Goal: Information Seeking & Learning: Learn about a topic

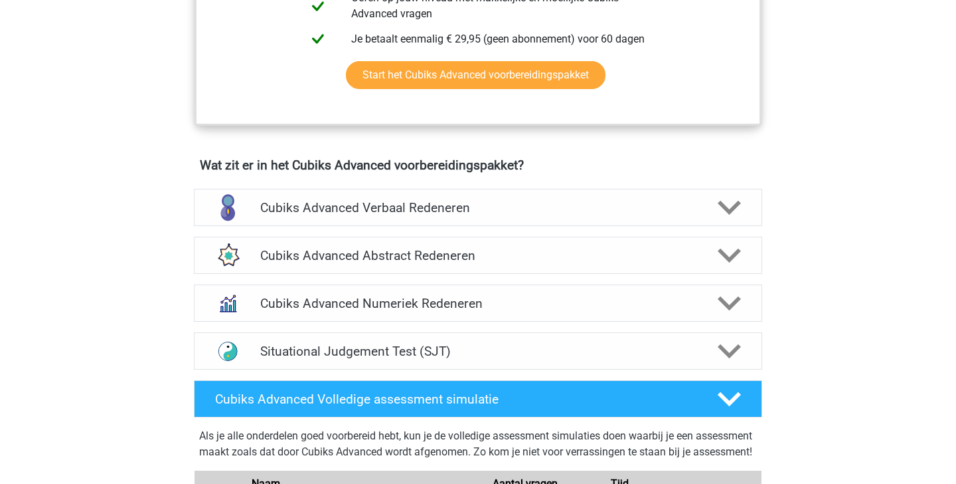
scroll to position [754, 0]
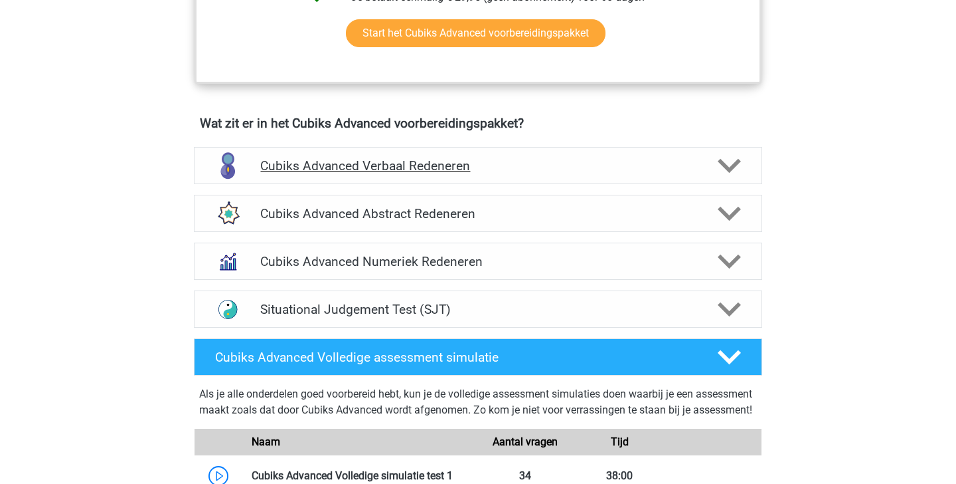
click at [665, 153] on div "Cubiks Advanced Verbaal Redeneren" at bounding box center [478, 165] width 569 height 37
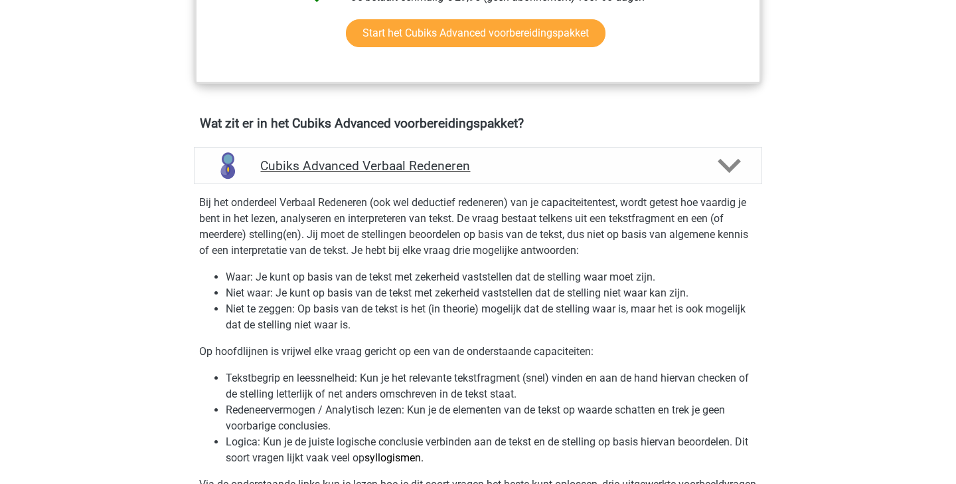
click at [663, 167] on h4 "Cubiks Advanced Verbaal Redeneren" at bounding box center [477, 165] width 435 height 15
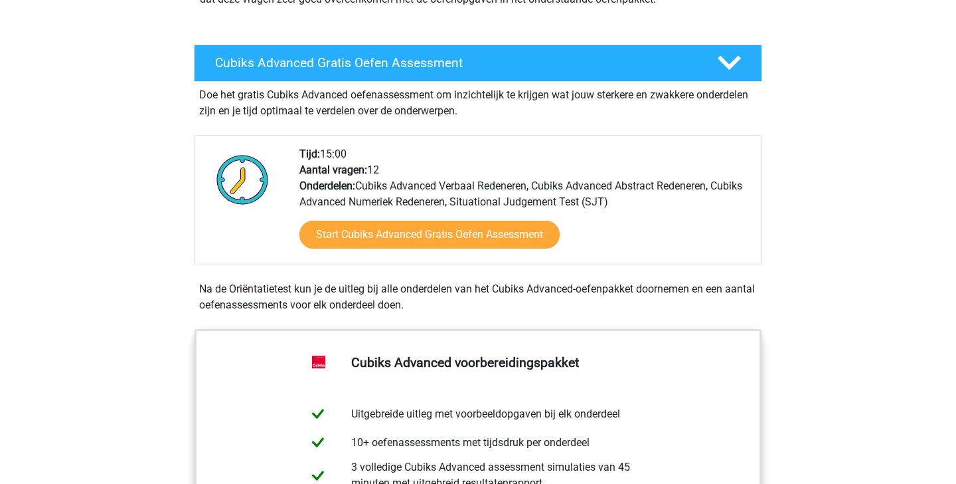
scroll to position [219, 0]
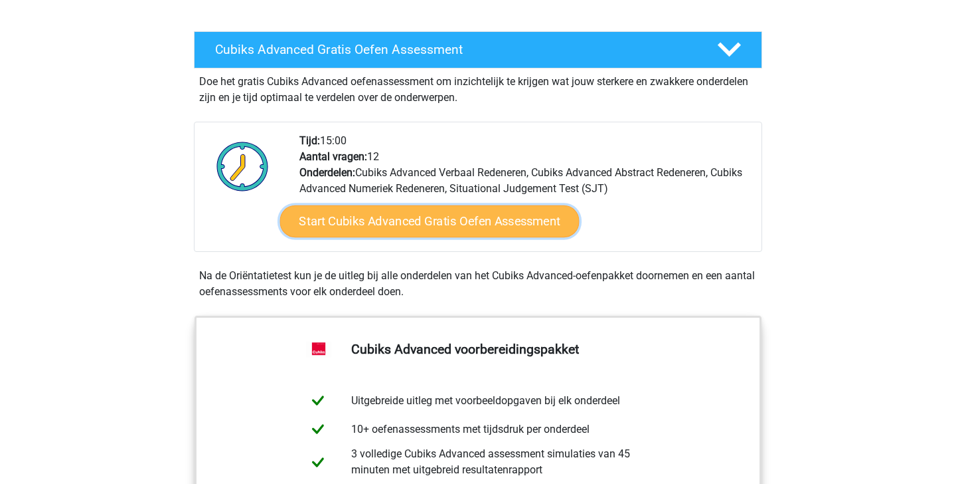
click at [416, 221] on link "Start Cubiks Advanced Gratis Oefen Assessment" at bounding box center [430, 221] width 300 height 32
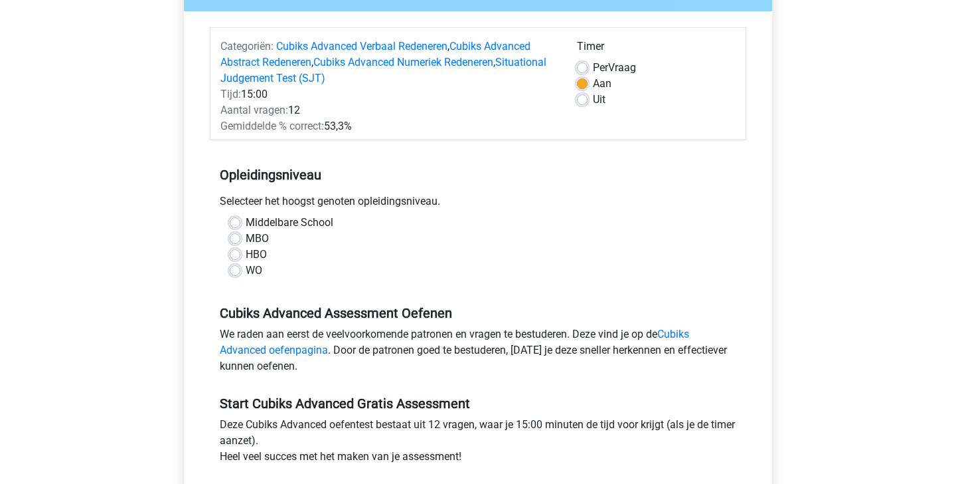
scroll to position [150, 0]
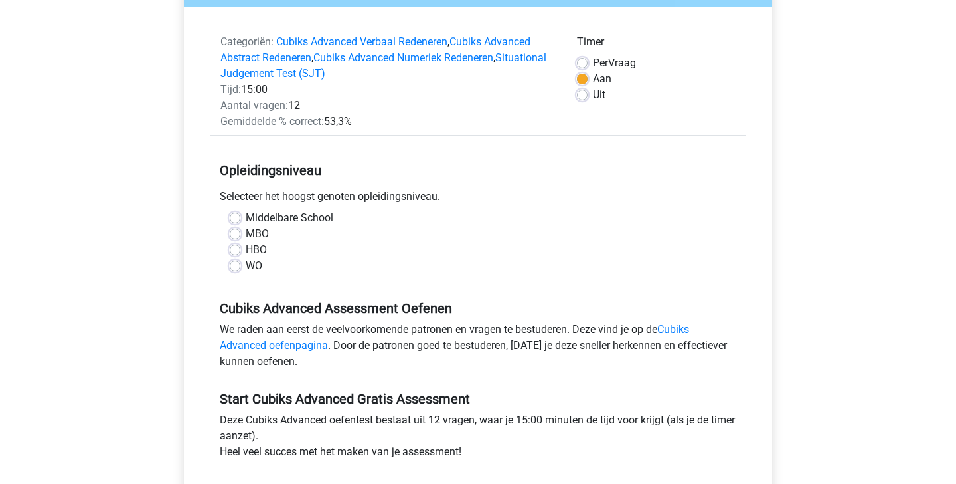
click at [250, 263] on label "WO" at bounding box center [254, 266] width 17 height 16
click at [240, 263] on input "WO" at bounding box center [235, 264] width 11 height 13
radio input "true"
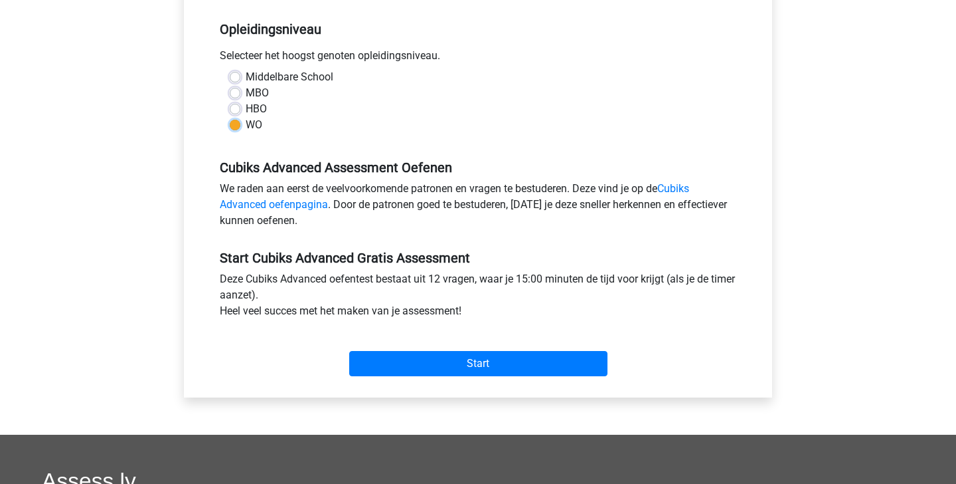
scroll to position [293, 0]
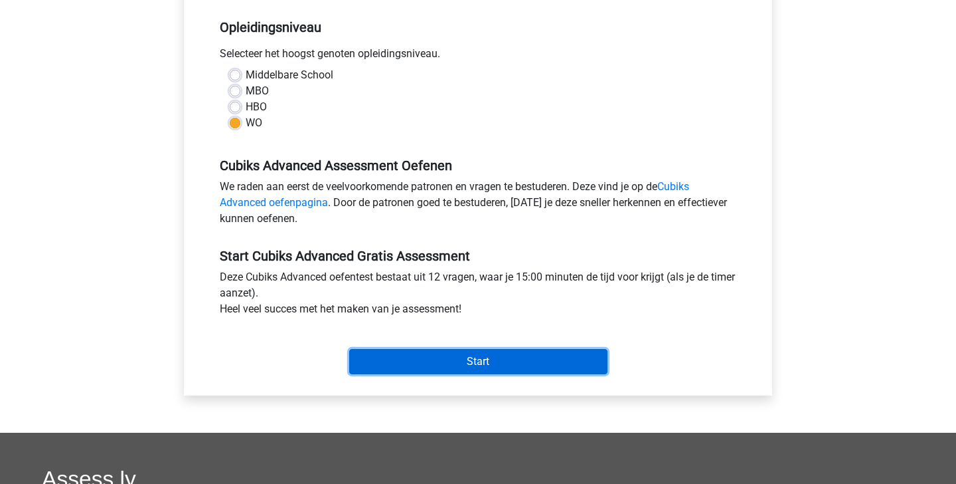
click at [526, 370] on input "Start" at bounding box center [478, 361] width 258 height 25
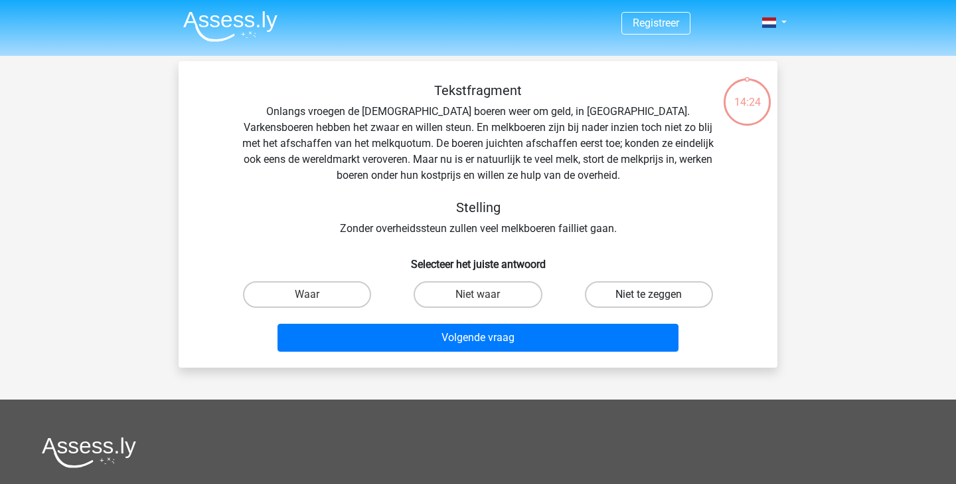
click at [663, 301] on label "Niet te zeggen" at bounding box center [649, 294] width 128 height 27
click at [658, 301] on input "Niet te zeggen" at bounding box center [653, 298] width 9 height 9
radio input "true"
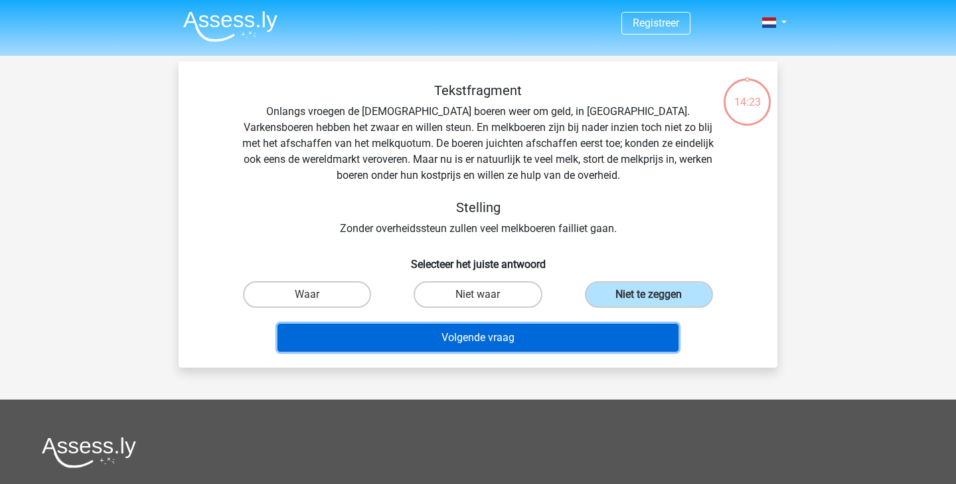
click at [636, 338] on button "Volgende vraag" at bounding box center [479, 337] width 402 height 28
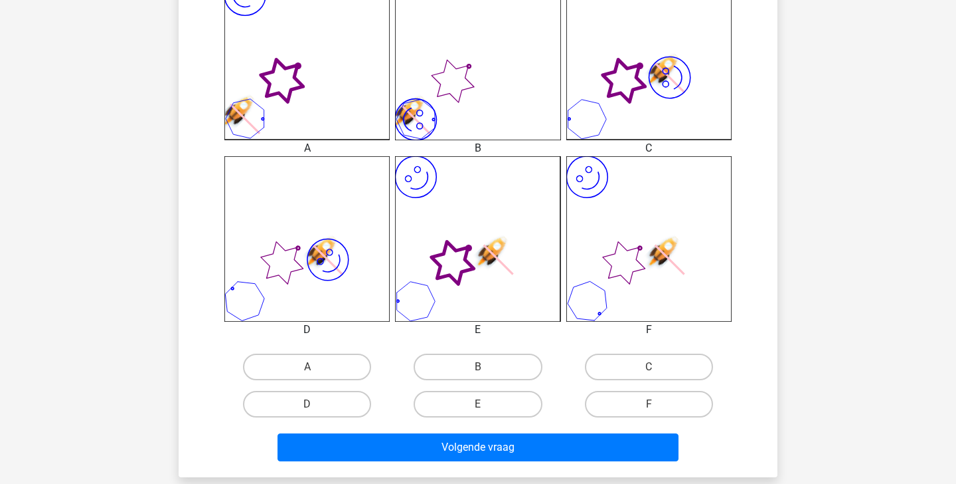
scroll to position [413, 0]
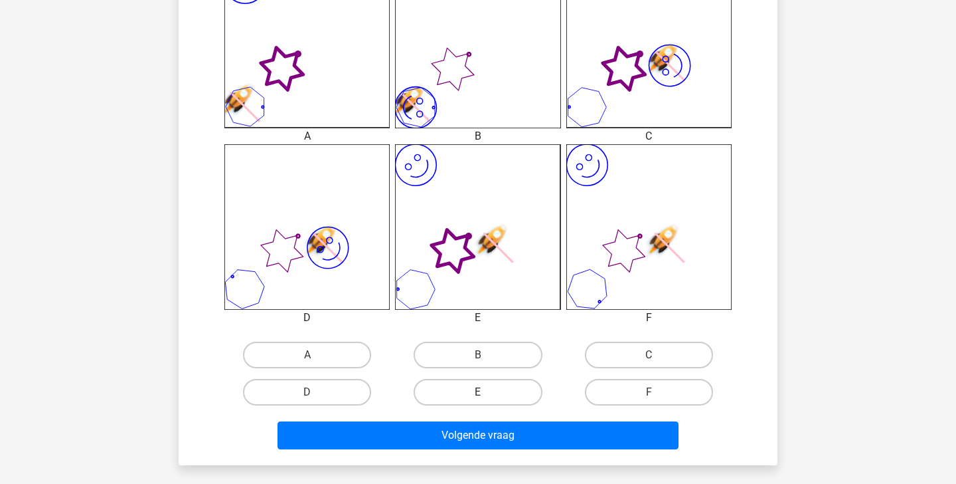
click at [495, 383] on label "E" at bounding box center [478, 392] width 128 height 27
click at [487, 392] on input "E" at bounding box center [482, 396] width 9 height 9
radio input "true"
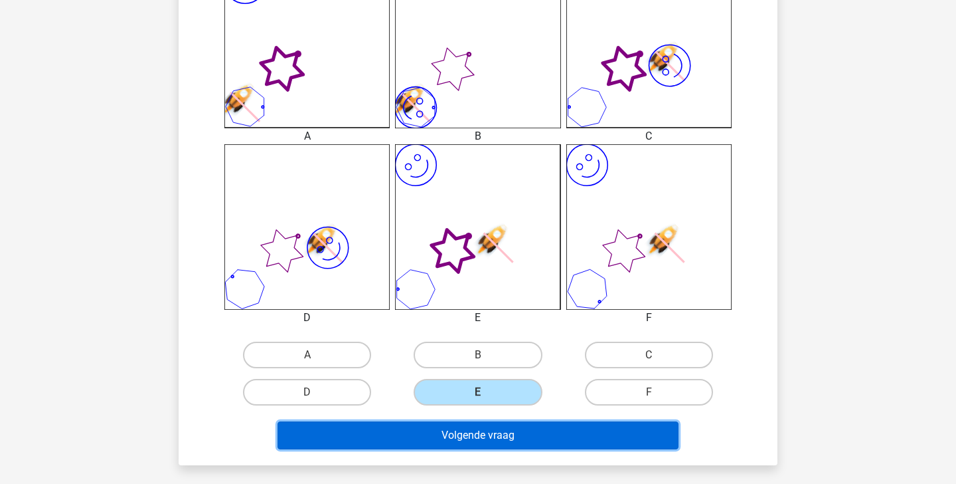
click at [495, 436] on button "Volgende vraag" at bounding box center [479, 435] width 402 height 28
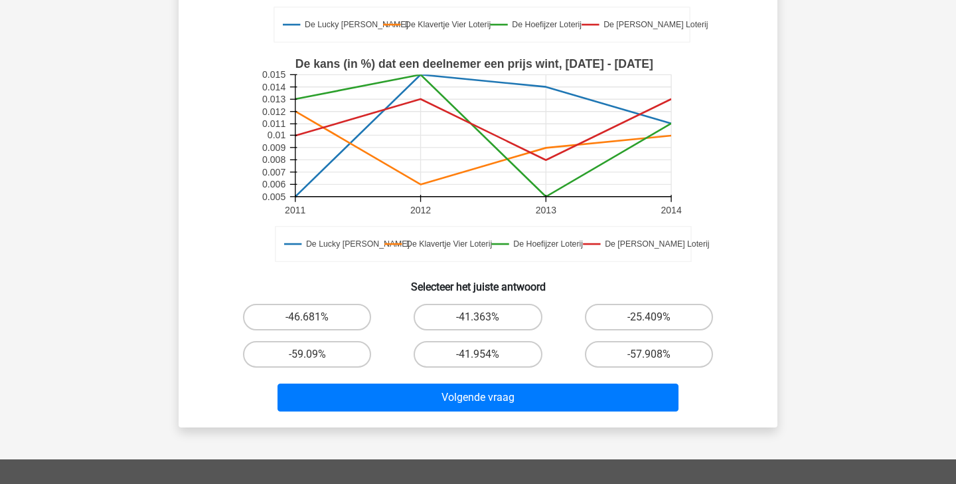
scroll to position [315, 0]
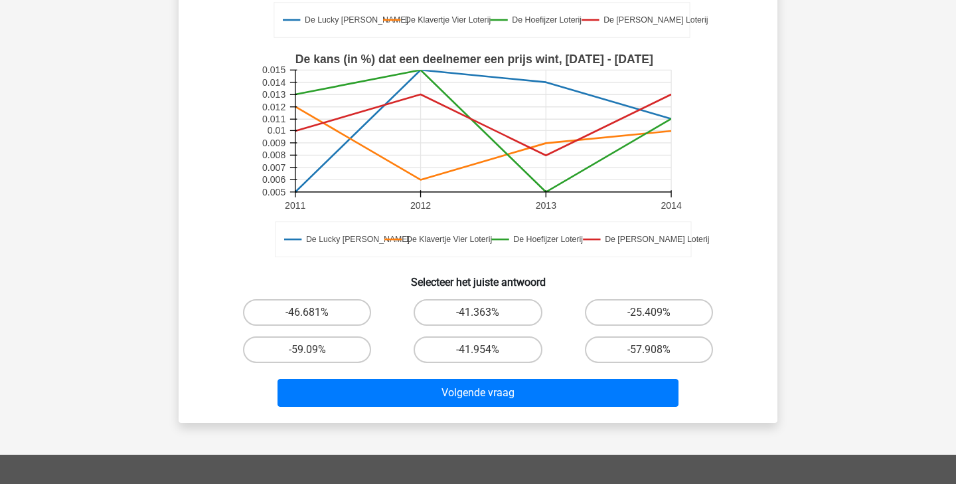
click at [110, 126] on div "Registreer" at bounding box center [478, 245] width 956 height 1120
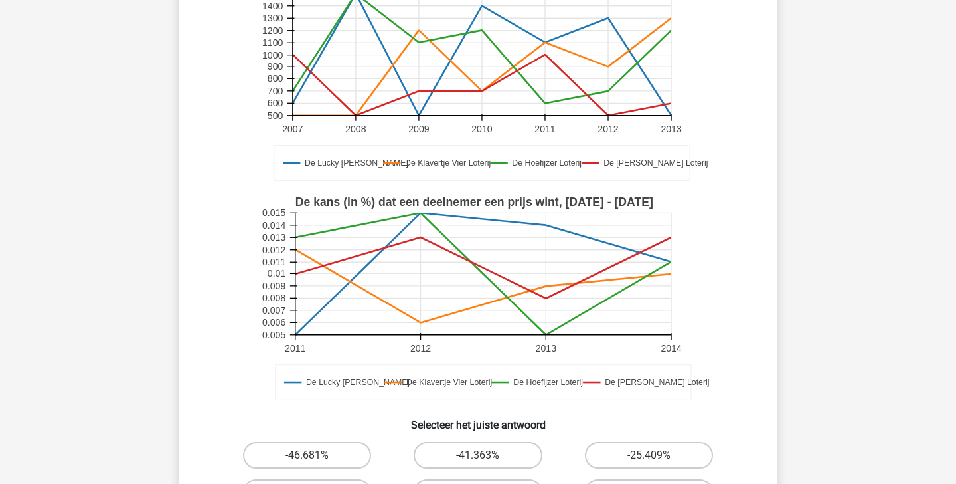
scroll to position [290, 0]
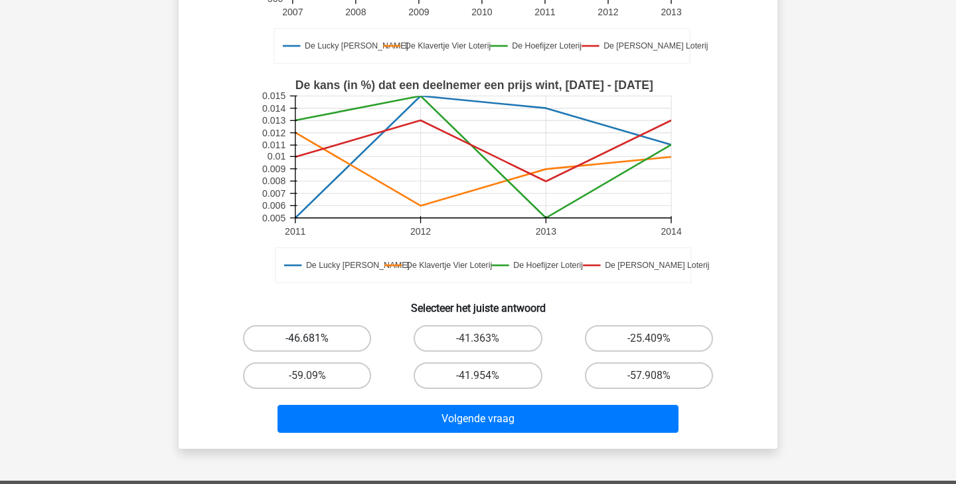
click at [341, 335] on label "-46.681%" at bounding box center [307, 338] width 128 height 27
click at [316, 338] on input "-46.681%" at bounding box center [312, 342] width 9 height 9
radio input "true"
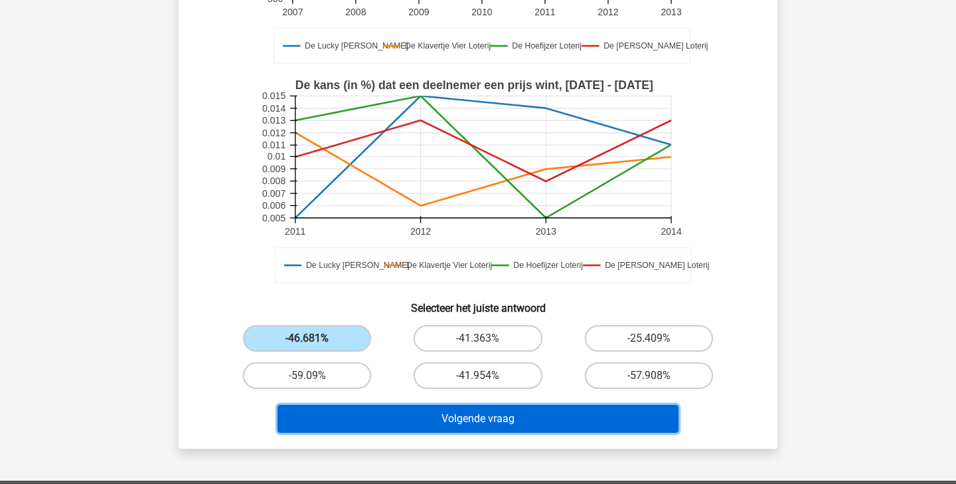
click at [403, 417] on button "Volgende vraag" at bounding box center [479, 418] width 402 height 28
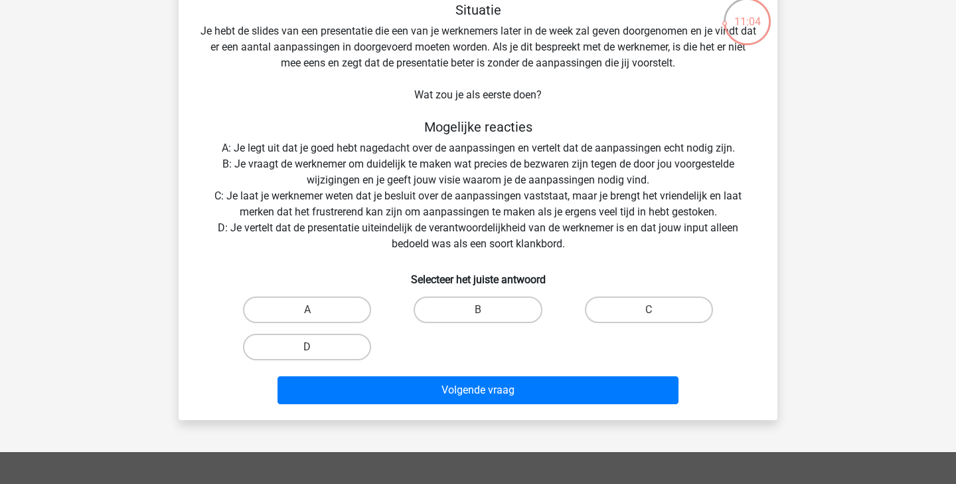
scroll to position [80, 0]
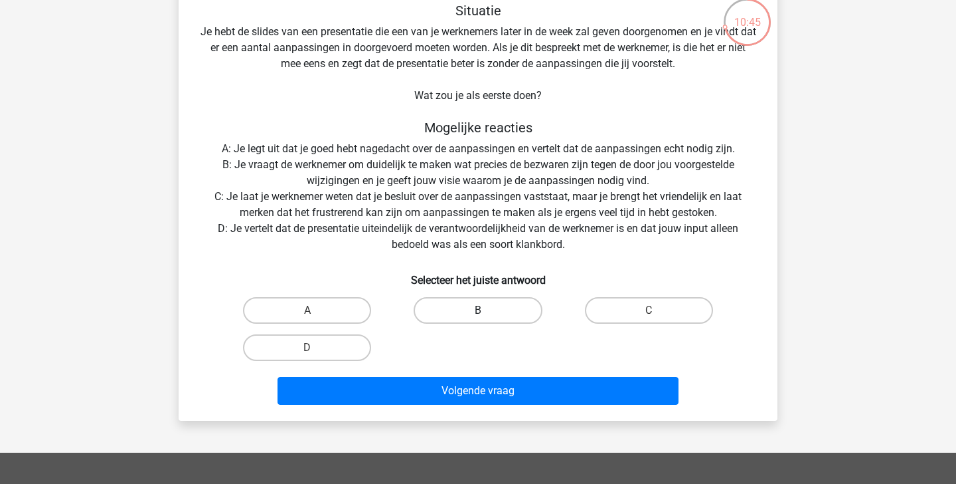
click at [497, 310] on label "B" at bounding box center [478, 310] width 128 height 27
click at [487, 310] on input "B" at bounding box center [482, 314] width 9 height 9
radio input "true"
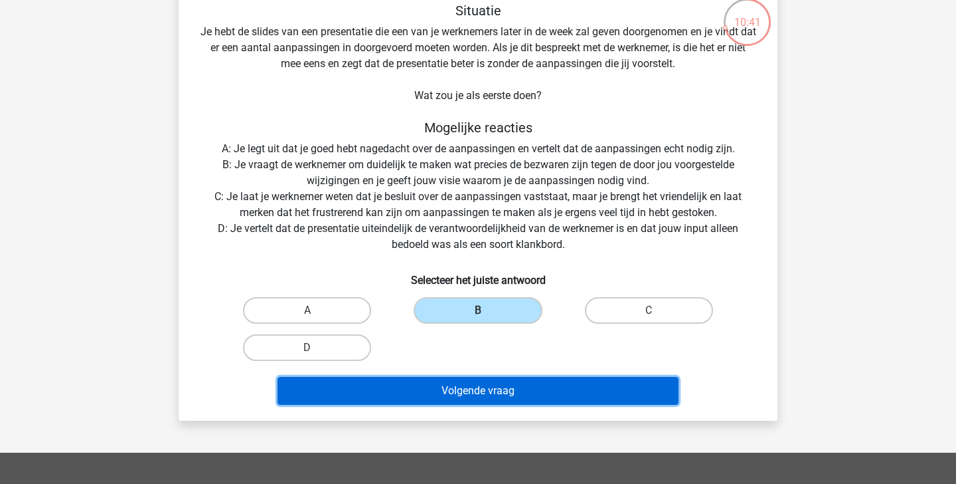
click at [509, 397] on button "Volgende vraag" at bounding box center [479, 391] width 402 height 28
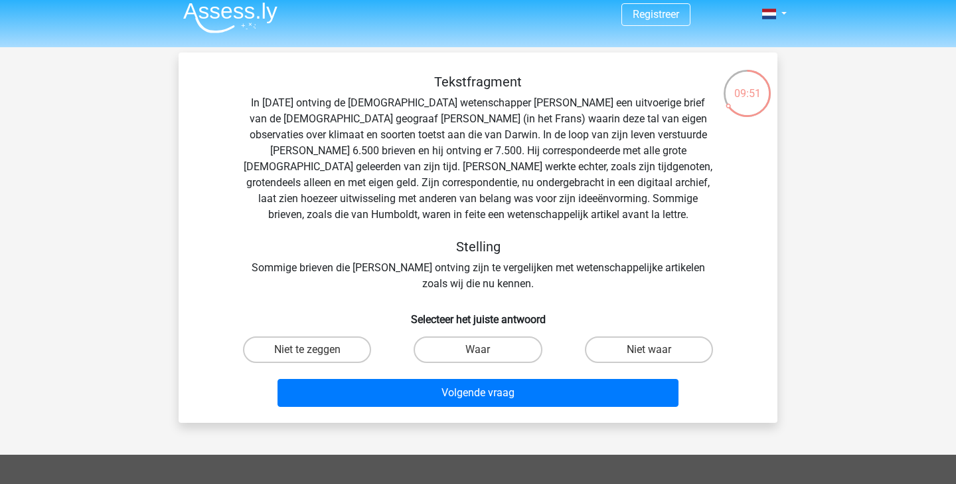
scroll to position [8, 0]
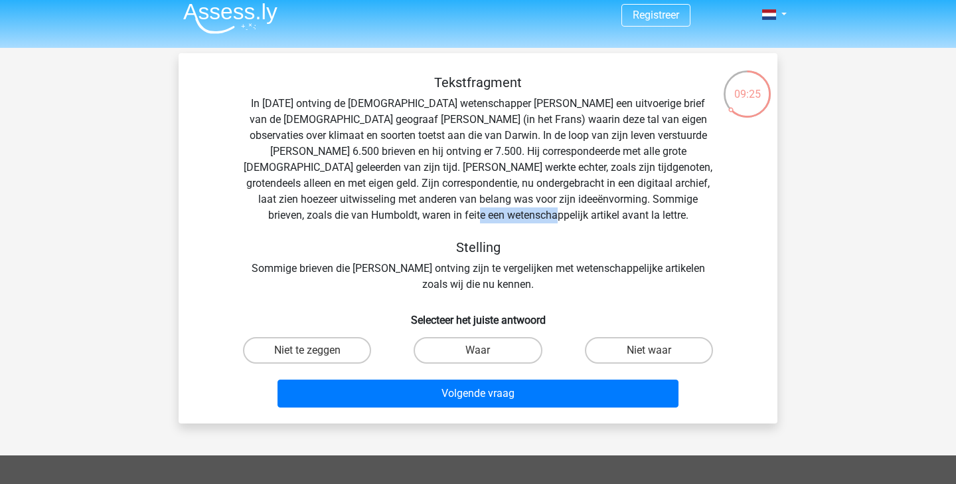
drag, startPoint x: 532, startPoint y: 216, endPoint x: 594, endPoint y: 216, distance: 62.4
click at [594, 216] on div "Tekstfragment In 1839 ontving de Engelse wetenschapper Charles Darwin een uitvo…" at bounding box center [478, 183] width 557 height 218
copy div "avant la lettre"
click at [632, 248] on h5 "Stelling" at bounding box center [478, 247] width 472 height 16
click at [343, 353] on label "Niet te zeggen" at bounding box center [307, 350] width 128 height 27
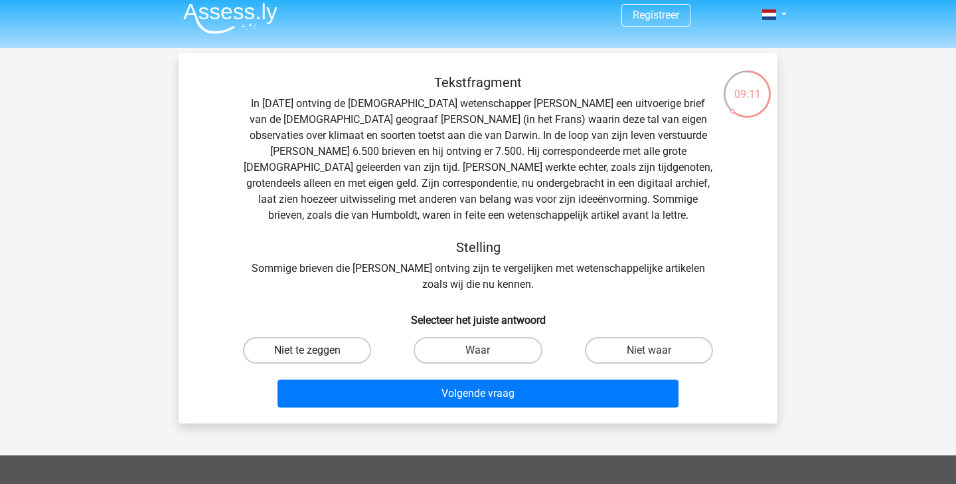
click at [316, 353] on input "Niet te zeggen" at bounding box center [312, 354] width 9 height 9
radio input "true"
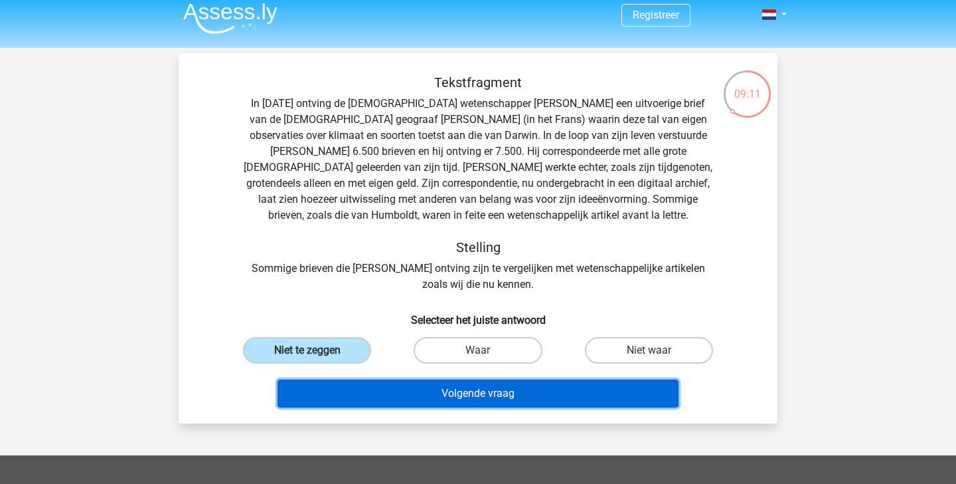
click at [382, 395] on button "Volgende vraag" at bounding box center [479, 393] width 402 height 28
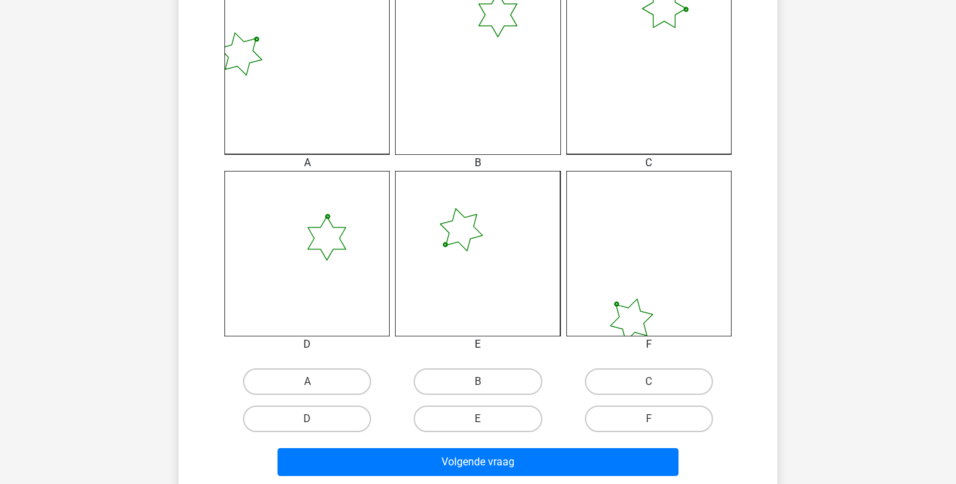
scroll to position [394, 0]
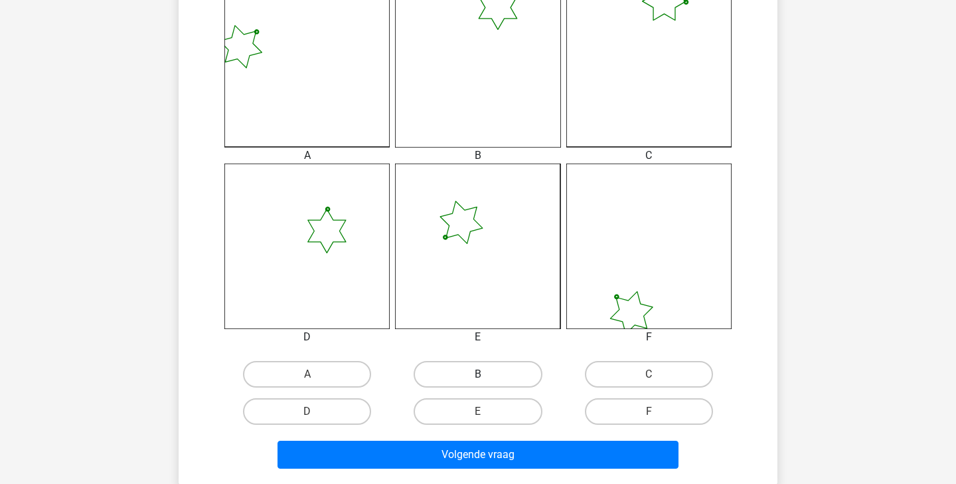
click at [448, 385] on label "B" at bounding box center [478, 374] width 128 height 27
click at [478, 383] on input "B" at bounding box center [482, 378] width 9 height 9
radio input "true"
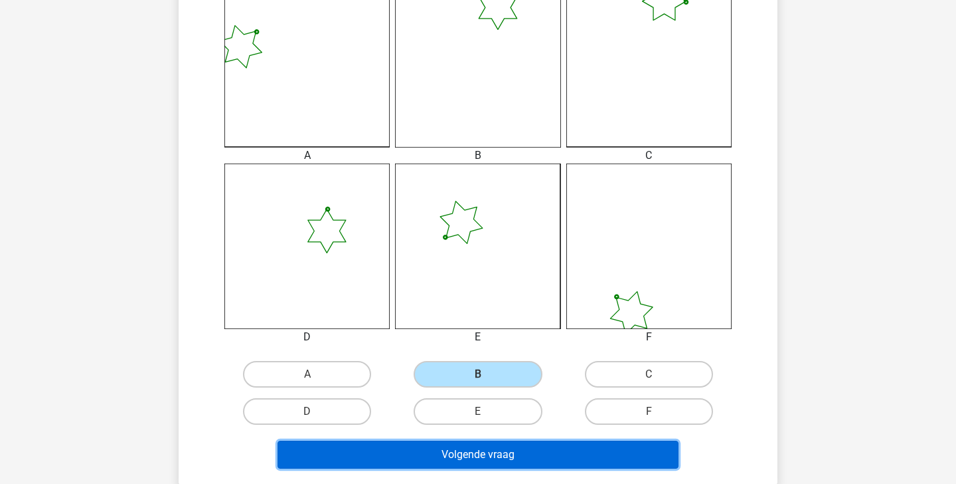
click at [446, 462] on button "Volgende vraag" at bounding box center [479, 454] width 402 height 28
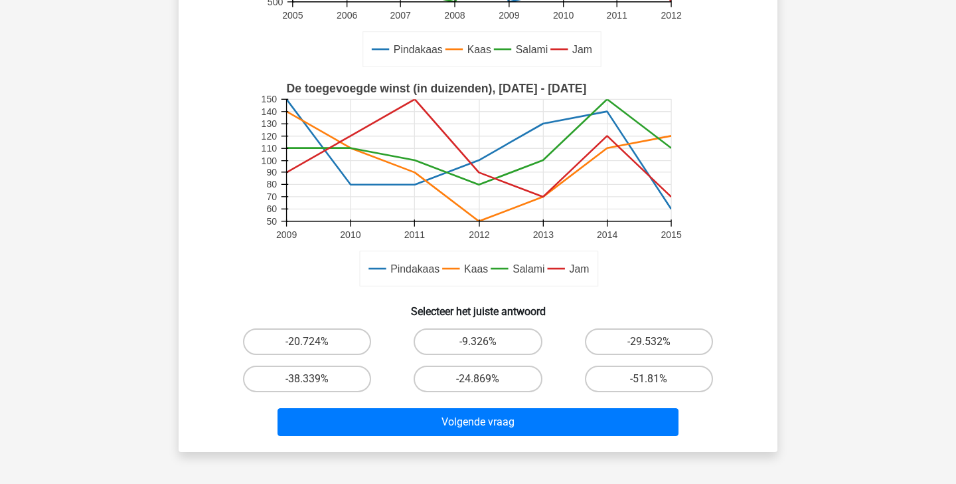
scroll to position [297, 0]
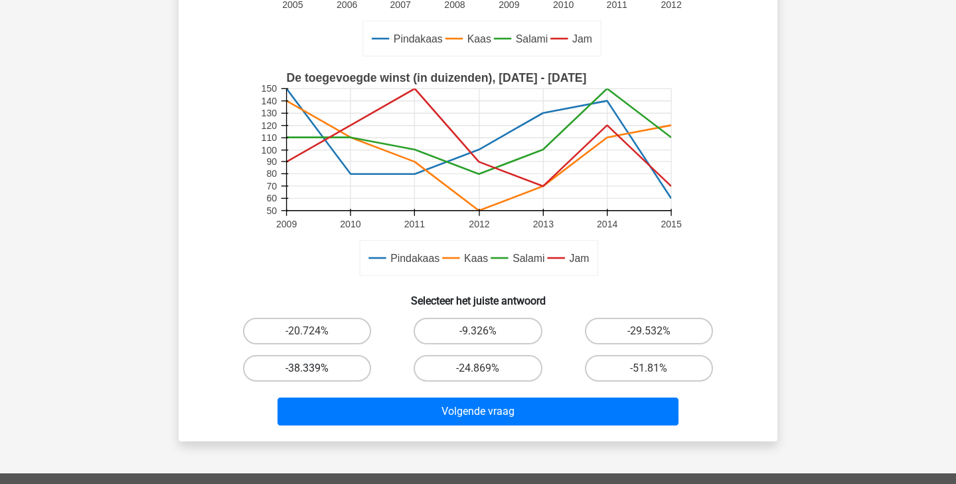
click at [266, 374] on label "-38.339%" at bounding box center [307, 368] width 128 height 27
click at [308, 374] on input "-38.339%" at bounding box center [312, 372] width 9 height 9
radio input "true"
click at [294, 365] on label "-38.339%" at bounding box center [307, 368] width 128 height 27
click at [308, 368] on input "-38.339%" at bounding box center [312, 372] width 9 height 9
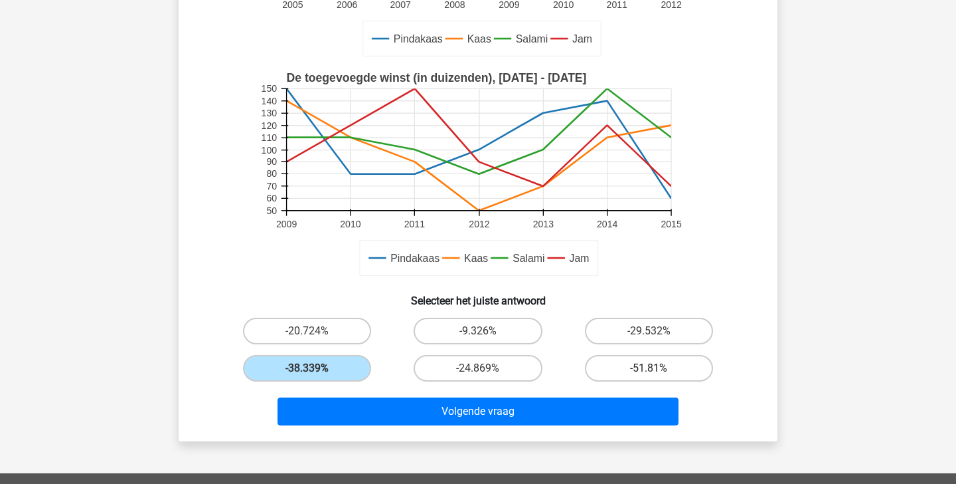
click at [677, 361] on label "-51.81%" at bounding box center [649, 368] width 128 height 27
click at [658, 368] on input "-51.81%" at bounding box center [653, 372] width 9 height 9
radio input "true"
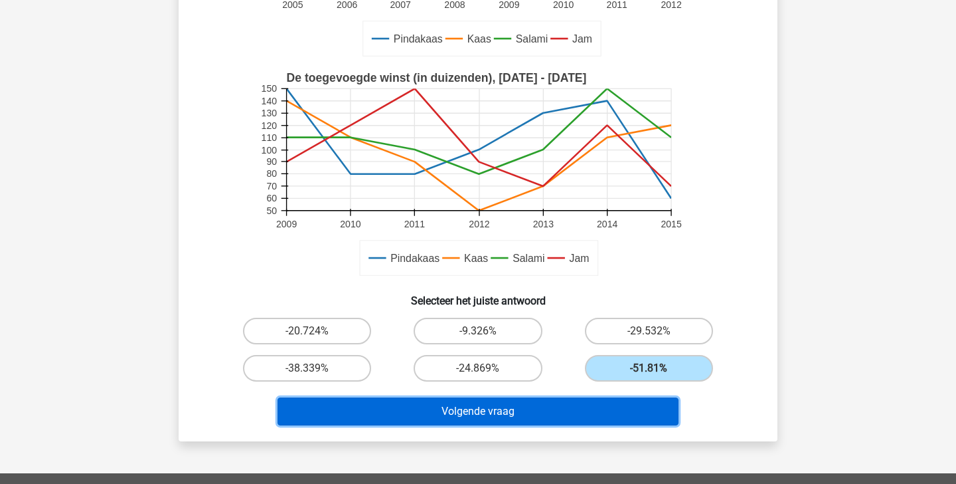
click at [639, 422] on button "Volgende vraag" at bounding box center [479, 411] width 402 height 28
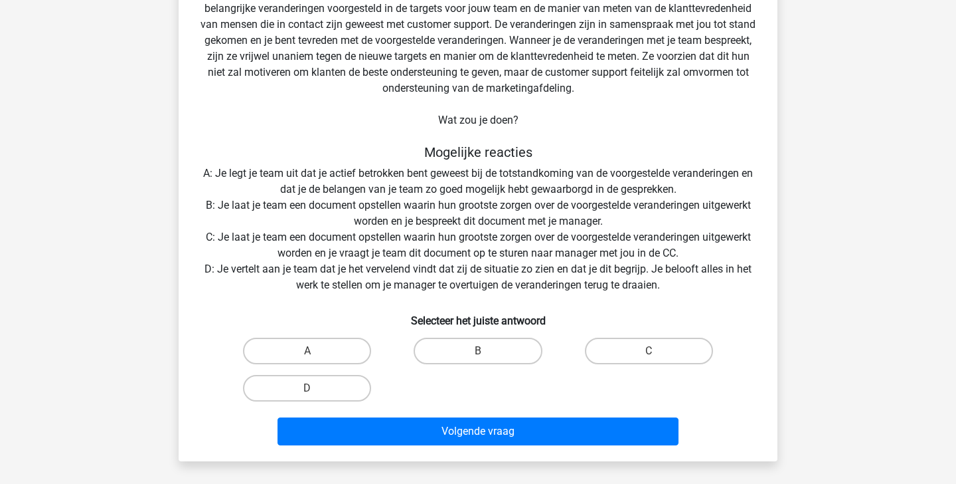
scroll to position [133, 0]
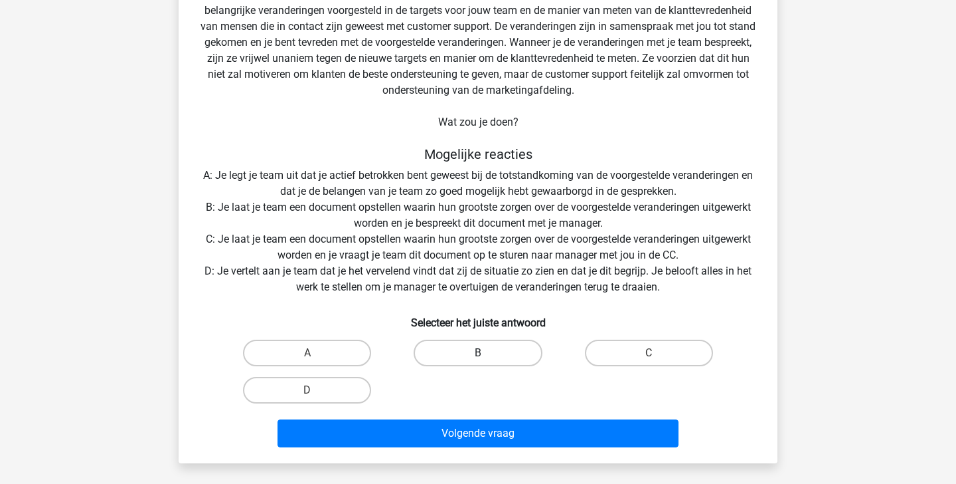
click at [529, 353] on label "B" at bounding box center [478, 352] width 128 height 27
click at [487, 353] on input "B" at bounding box center [482, 357] width 9 height 9
radio input "true"
click at [523, 458] on div "Situatie Je geeft leiding aan een customer support team van 8. Je bent over het…" at bounding box center [478, 195] width 599 height 535
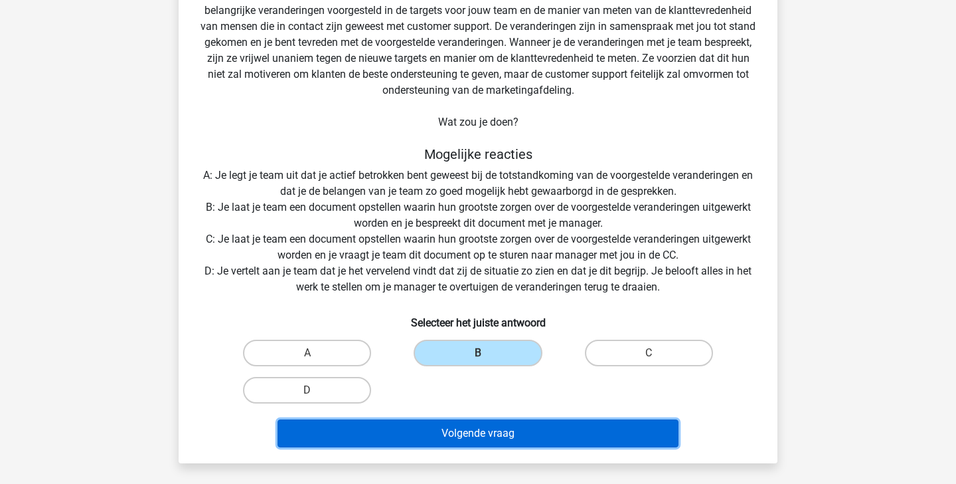
click at [525, 432] on button "Volgende vraag" at bounding box center [479, 433] width 402 height 28
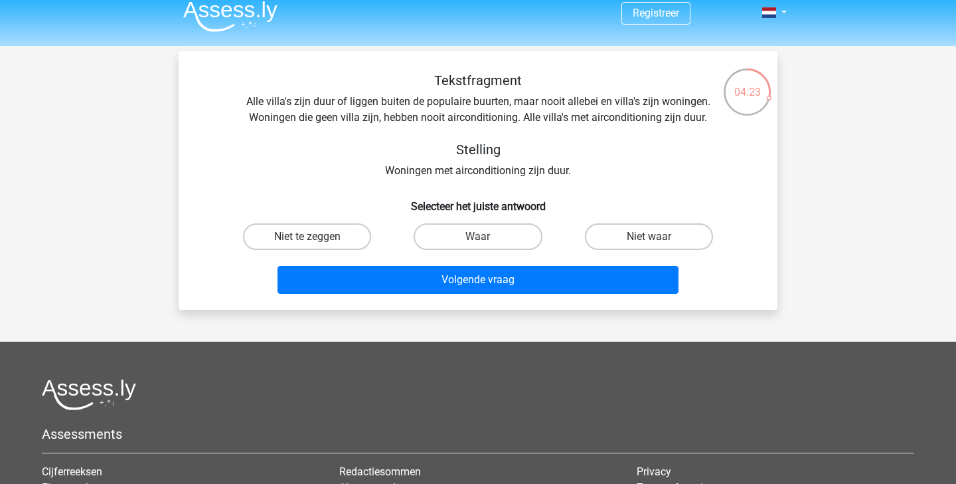
scroll to position [0, 0]
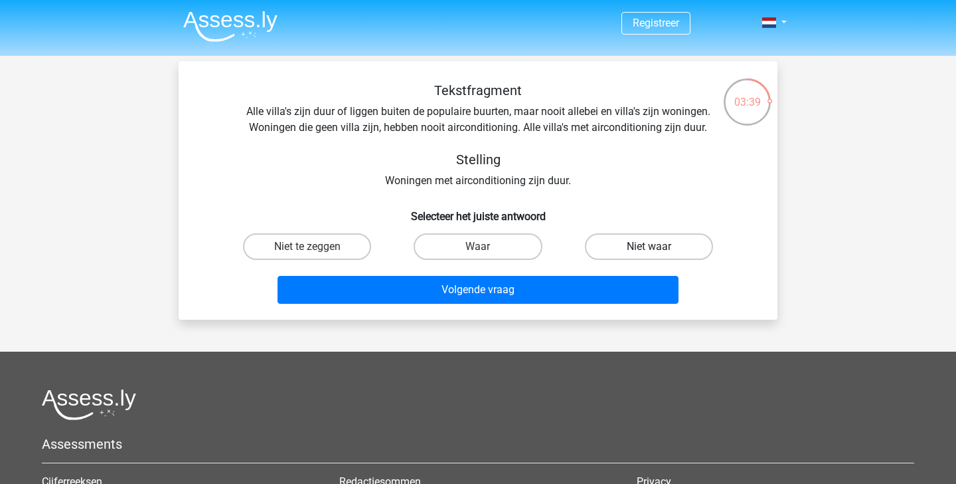
click at [651, 236] on label "Niet waar" at bounding box center [649, 246] width 128 height 27
click at [651, 246] on input "Niet waar" at bounding box center [653, 250] width 9 height 9
radio input "true"
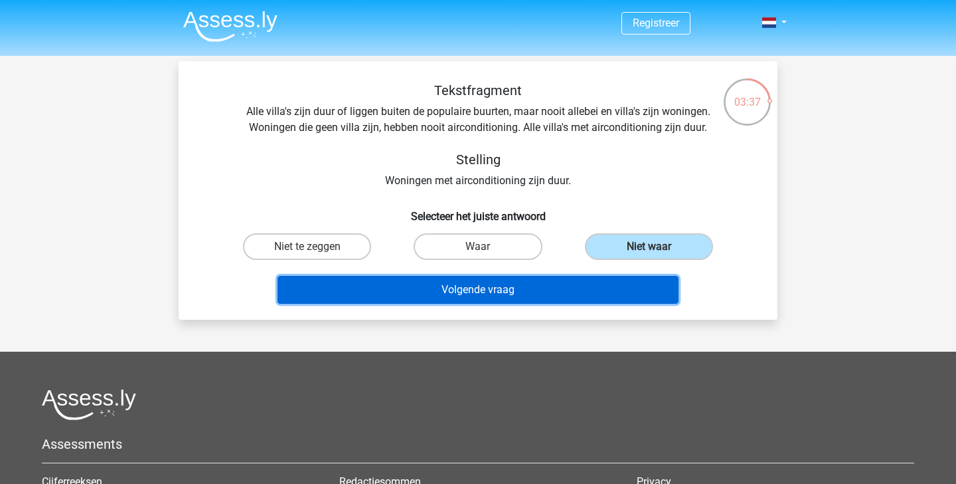
click at [632, 282] on button "Volgende vraag" at bounding box center [479, 290] width 402 height 28
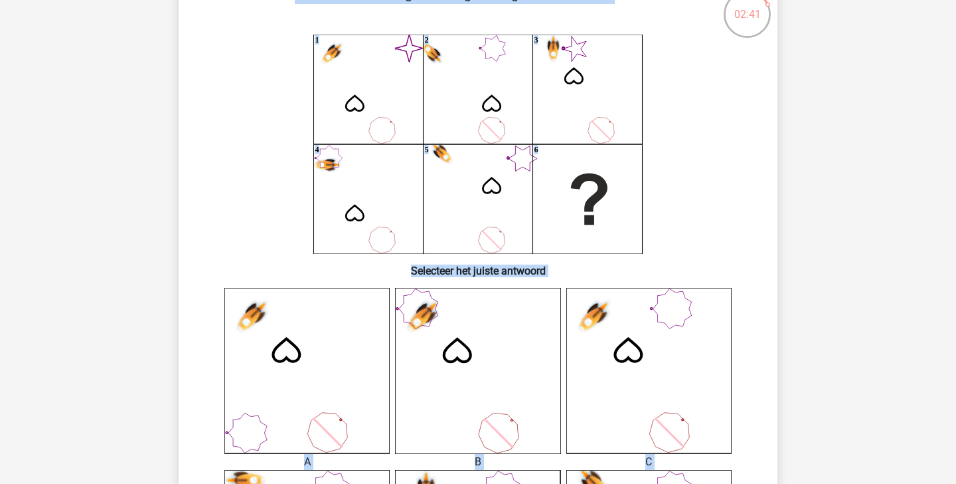
scroll to position [86, 0]
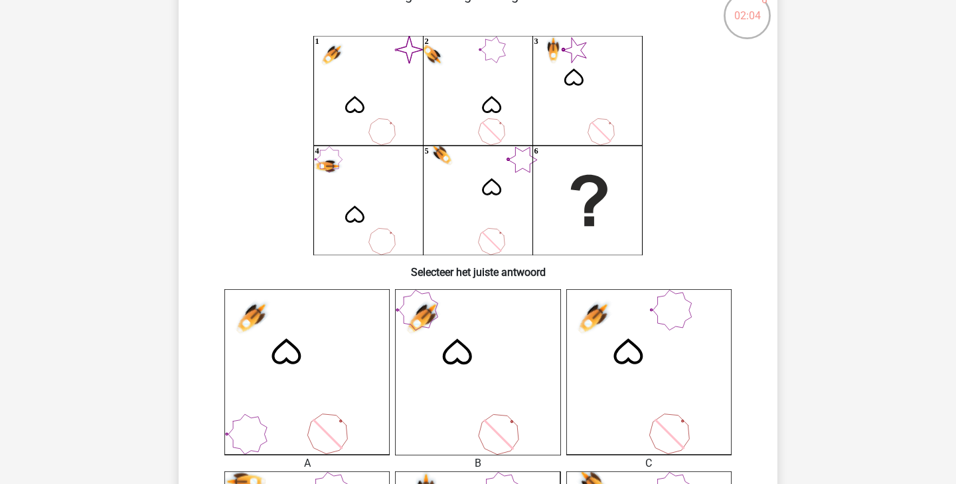
click at [617, 335] on icon at bounding box center [649, 371] width 165 height 165
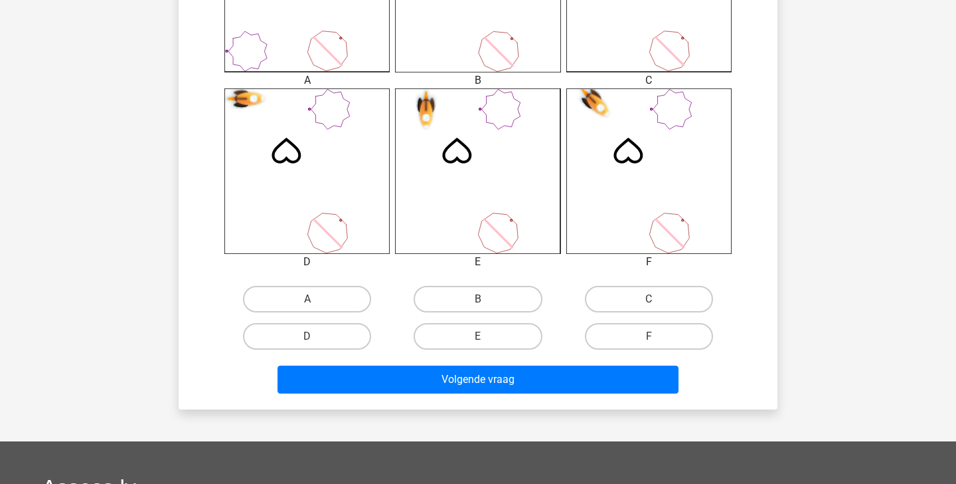
scroll to position [472, 0]
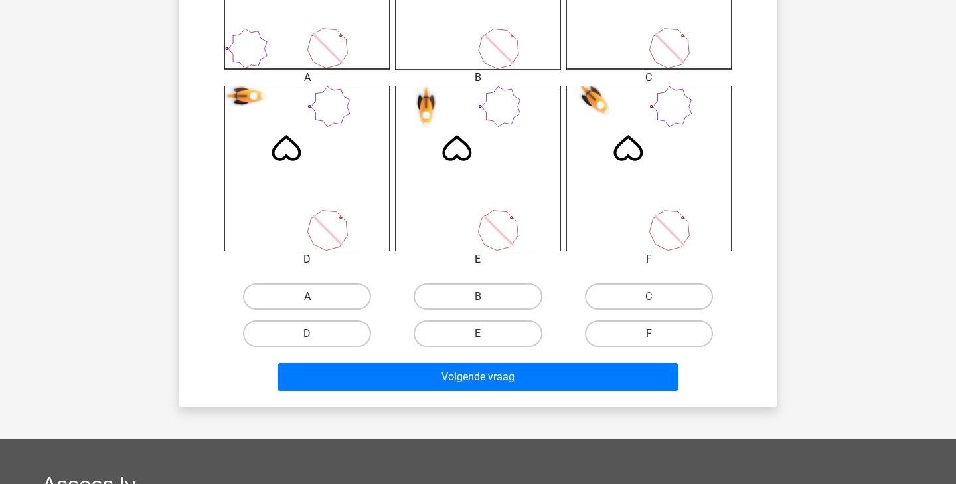
click at [339, 331] on label "D" at bounding box center [307, 333] width 128 height 27
click at [316, 333] on input "D" at bounding box center [312, 337] width 9 height 9
radio input "true"
click at [704, 295] on label "C" at bounding box center [649, 296] width 128 height 27
click at [658, 296] on input "C" at bounding box center [653, 300] width 9 height 9
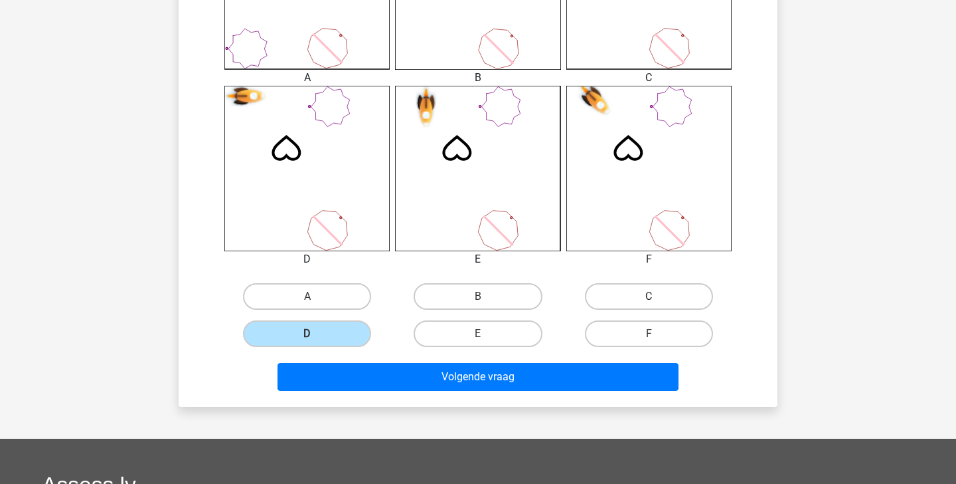
radio input "true"
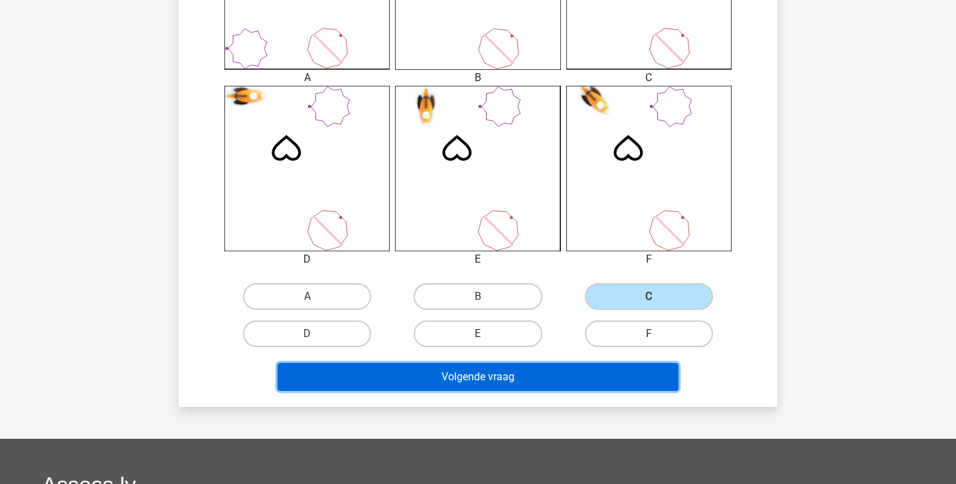
click at [660, 365] on button "Volgende vraag" at bounding box center [479, 377] width 402 height 28
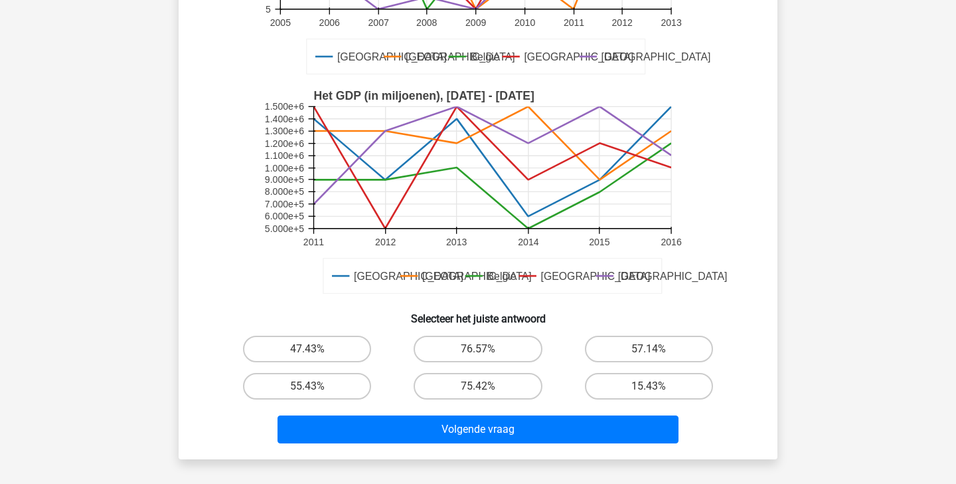
scroll to position [264, 0]
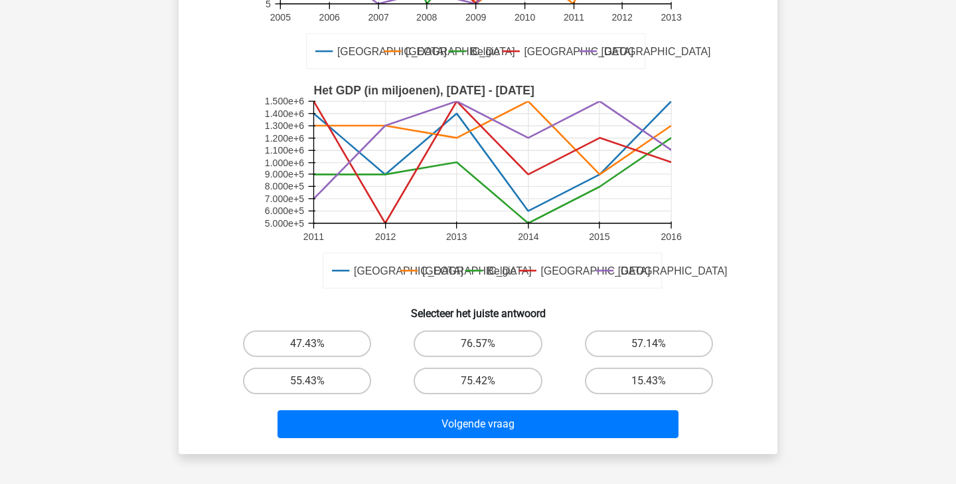
click at [298, 327] on div "47.43%" at bounding box center [307, 343] width 171 height 37
click at [299, 336] on label "47.43%" at bounding box center [307, 343] width 128 height 27
click at [308, 343] on input "47.43%" at bounding box center [312, 347] width 9 height 9
radio input "true"
click at [358, 442] on div "Volgende vraag" at bounding box center [478, 426] width 513 height 33
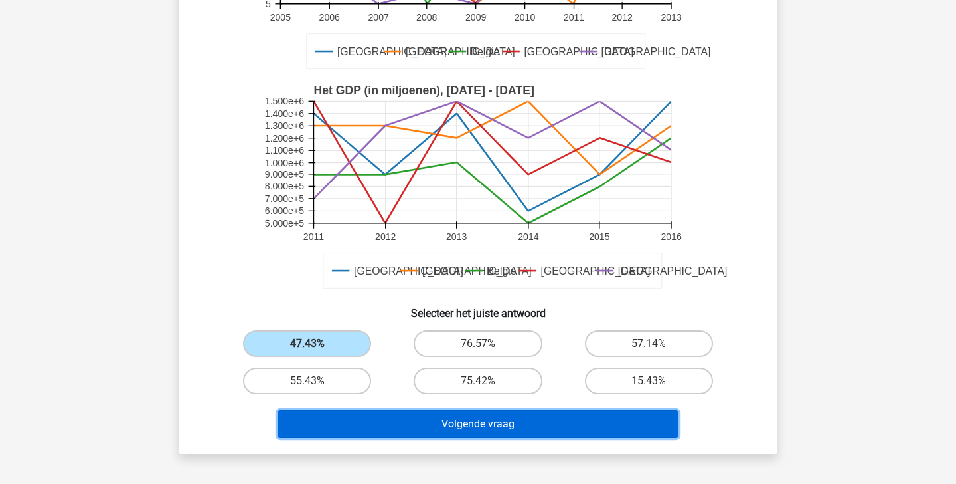
click at [358, 428] on button "Volgende vraag" at bounding box center [479, 424] width 402 height 28
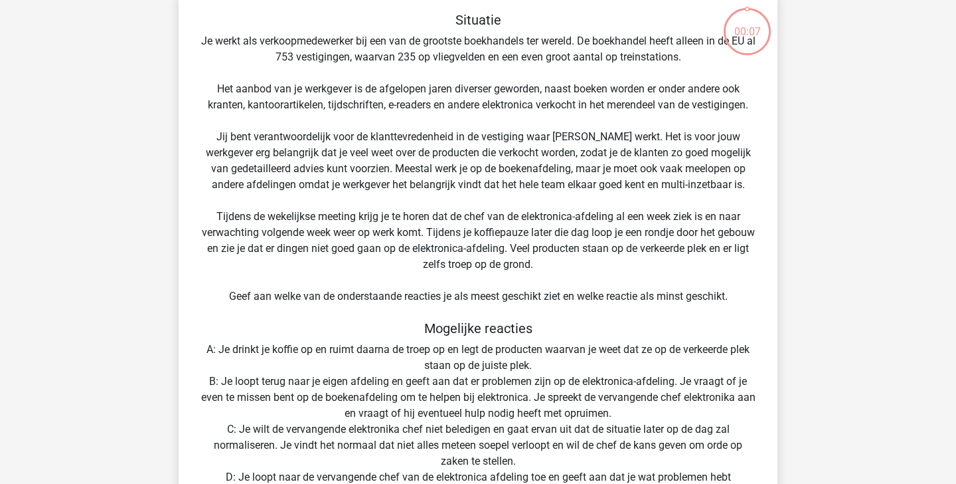
scroll to position [61, 0]
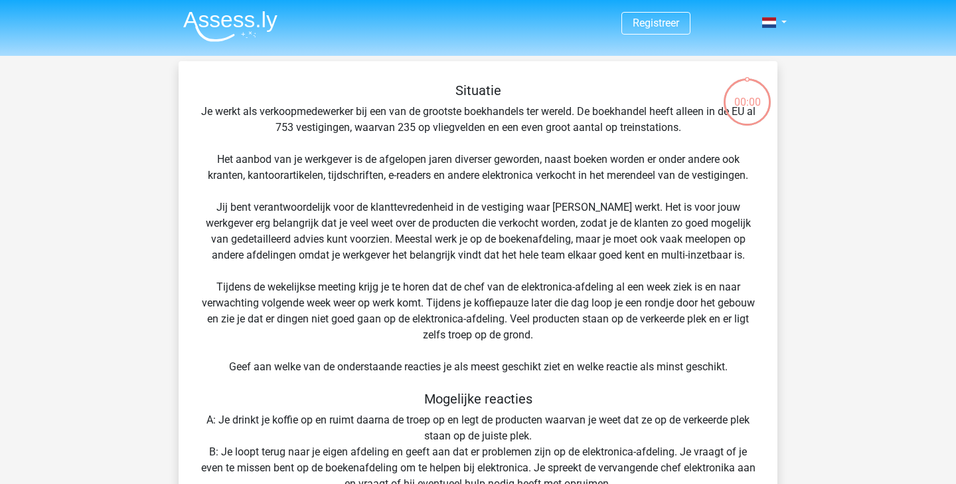
scroll to position [61, 0]
